Goal: Task Accomplishment & Management: Complete application form

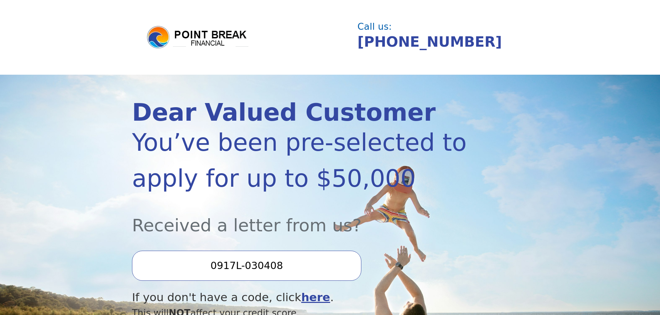
scroll to position [35, 0]
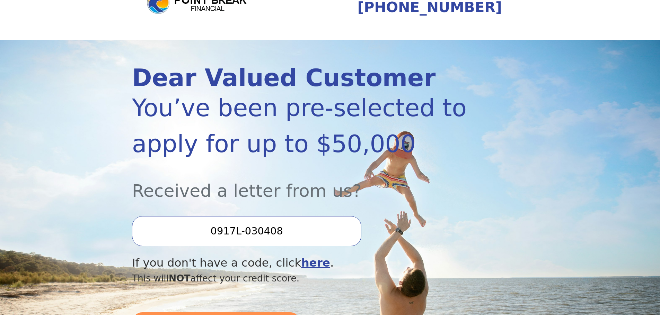
click at [299, 233] on input "0917L-030408" at bounding box center [246, 231] width 229 height 30
type input "0"
type input "0917L-030408"
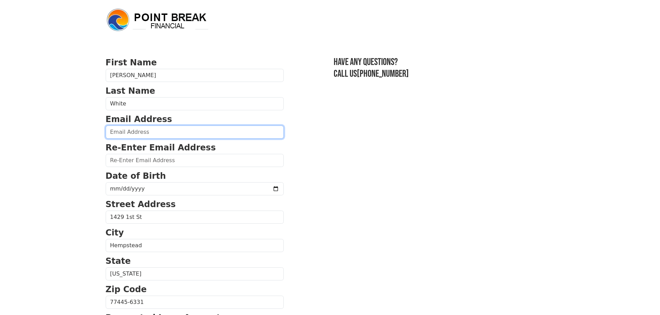
click at [149, 132] on input "email" at bounding box center [195, 132] width 178 height 13
type input "[EMAIL_ADDRESS][DOMAIN_NAME]"
type input "[PHONE_NUMBER]"
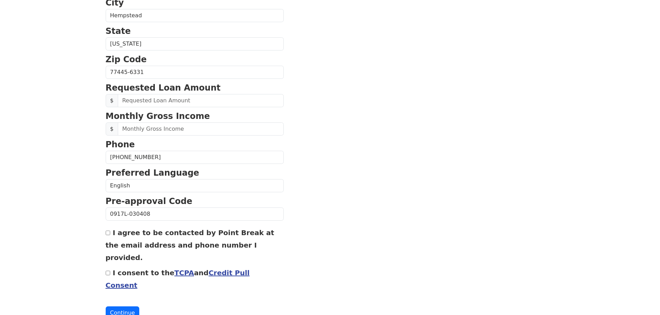
click at [106, 234] on input "I agree to be contacted by Point Break at the email address and phone number I …" at bounding box center [108, 233] width 5 height 5
checkbox input "true"
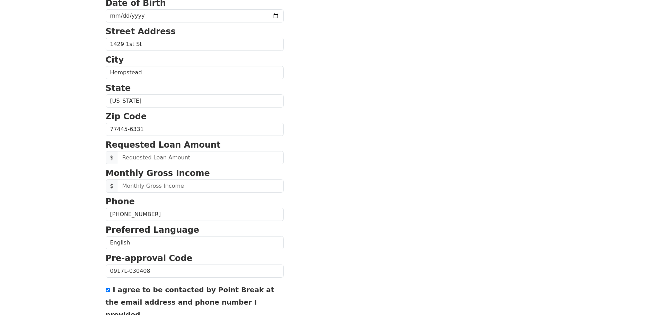
scroll to position [236, 0]
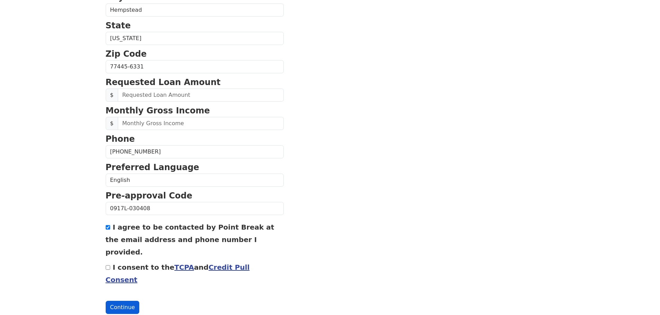
click at [121, 301] on button "Continue" at bounding box center [123, 307] width 34 height 13
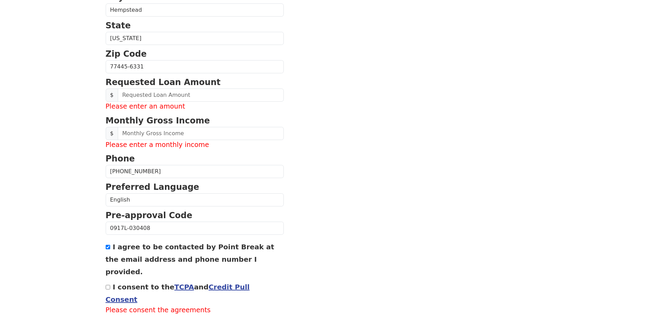
scroll to position [211, 0]
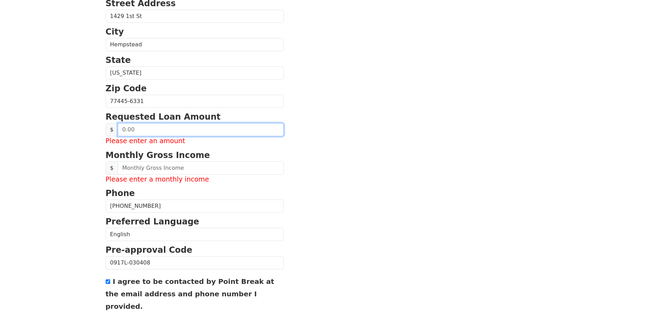
click at [176, 130] on input "text" at bounding box center [201, 129] width 166 height 13
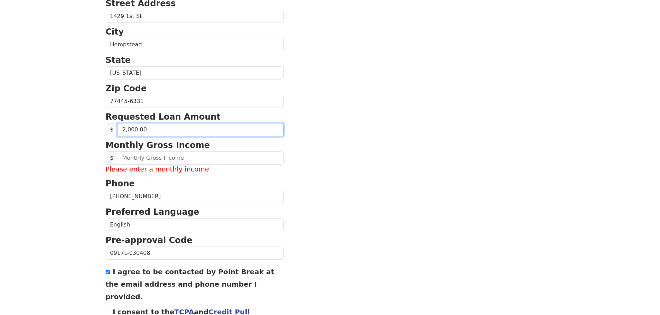
type input "20,000.00"
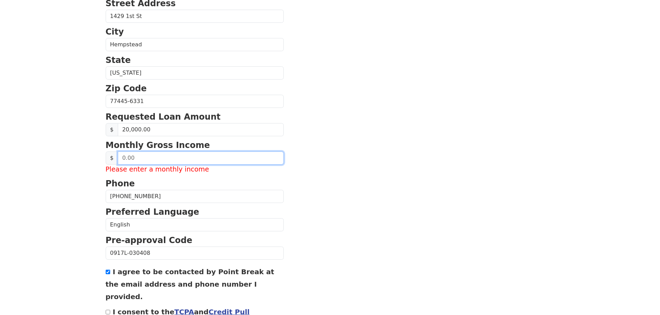
click at [141, 158] on input "text" at bounding box center [201, 158] width 166 height 13
type input "3,000.00"
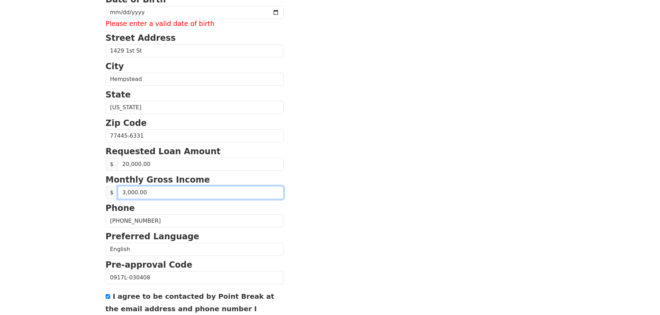
scroll to position [107, 0]
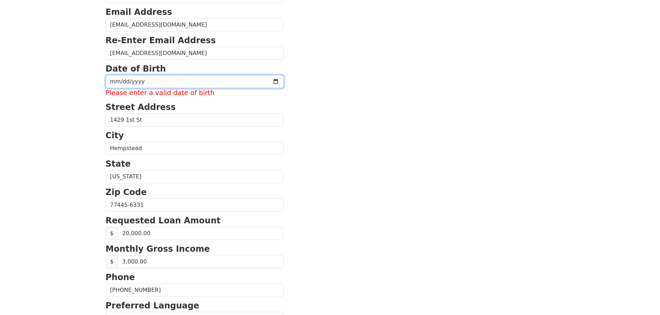
click at [150, 81] on input "date" at bounding box center [195, 81] width 178 height 13
type input "[DATE]"
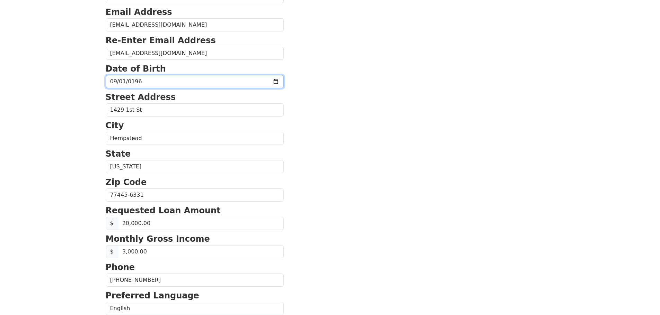
click at [150, 81] on input "[DATE]" at bounding box center [195, 81] width 178 height 13
click at [155, 86] on input "[DATE]" at bounding box center [195, 81] width 178 height 13
click at [296, 106] on section "First Name [PERSON_NAME] Last Name White Email Address [EMAIL_ADDRESS][DOMAIN_N…" at bounding box center [330, 201] width 449 height 504
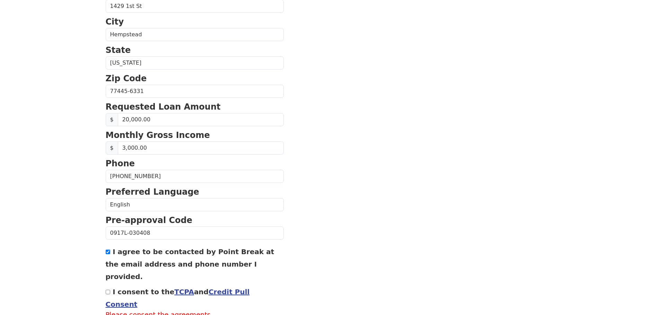
scroll to position [246, 0]
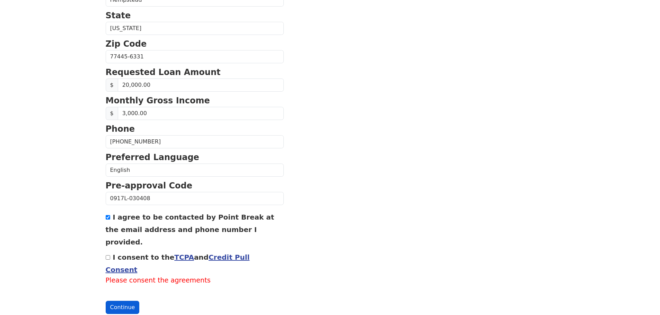
click at [121, 301] on button "Continue" at bounding box center [123, 307] width 34 height 13
click at [109, 256] on input "I consent to the TCPA and Credit Pull Consent" at bounding box center [108, 258] width 5 height 5
checkbox input "true"
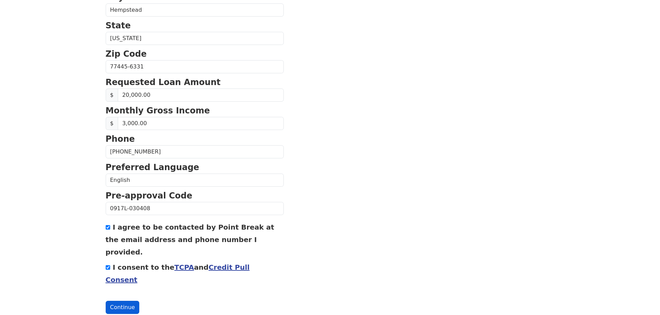
click at [121, 301] on button "Continue" at bounding box center [123, 307] width 34 height 13
